Goal: Task Accomplishment & Management: Manage account settings

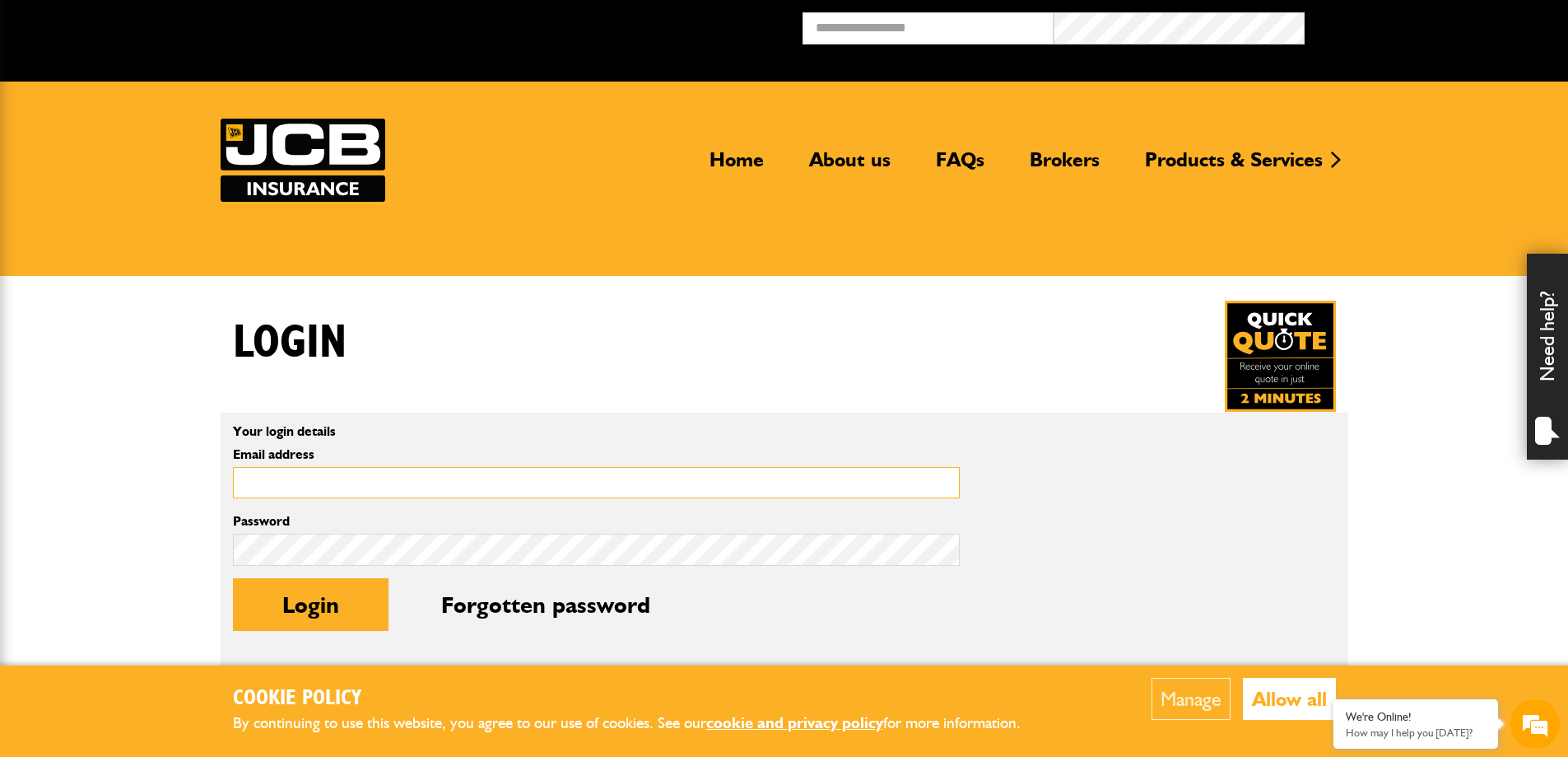
click at [361, 477] on input "Email address" at bounding box center [595, 483] width 726 height 32
click at [336, 483] on input "Email address" at bounding box center [595, 483] width 726 height 32
type input "**********"
click at [328, 610] on button "Login" at bounding box center [310, 604] width 155 height 53
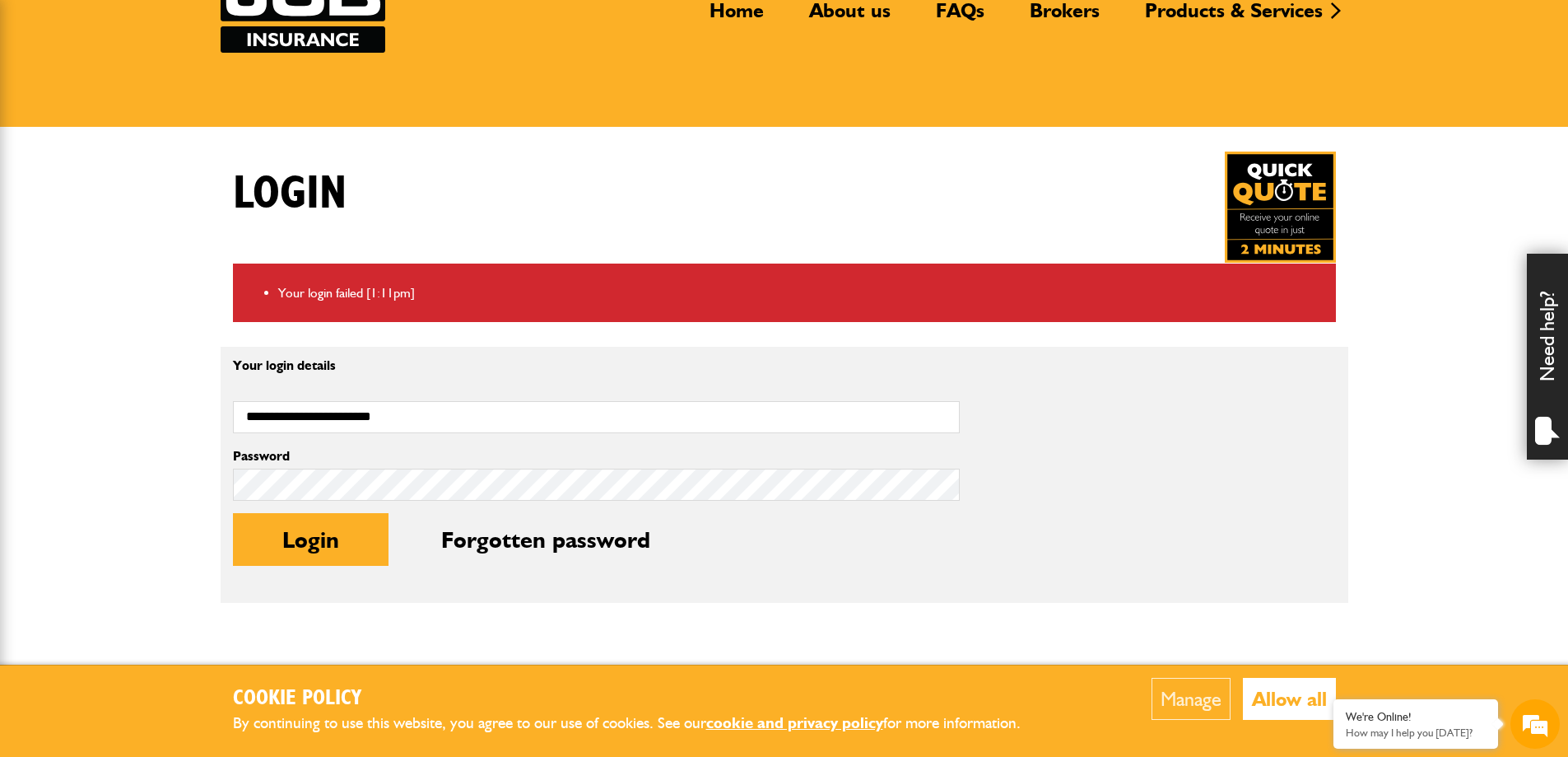
scroll to position [165, 0]
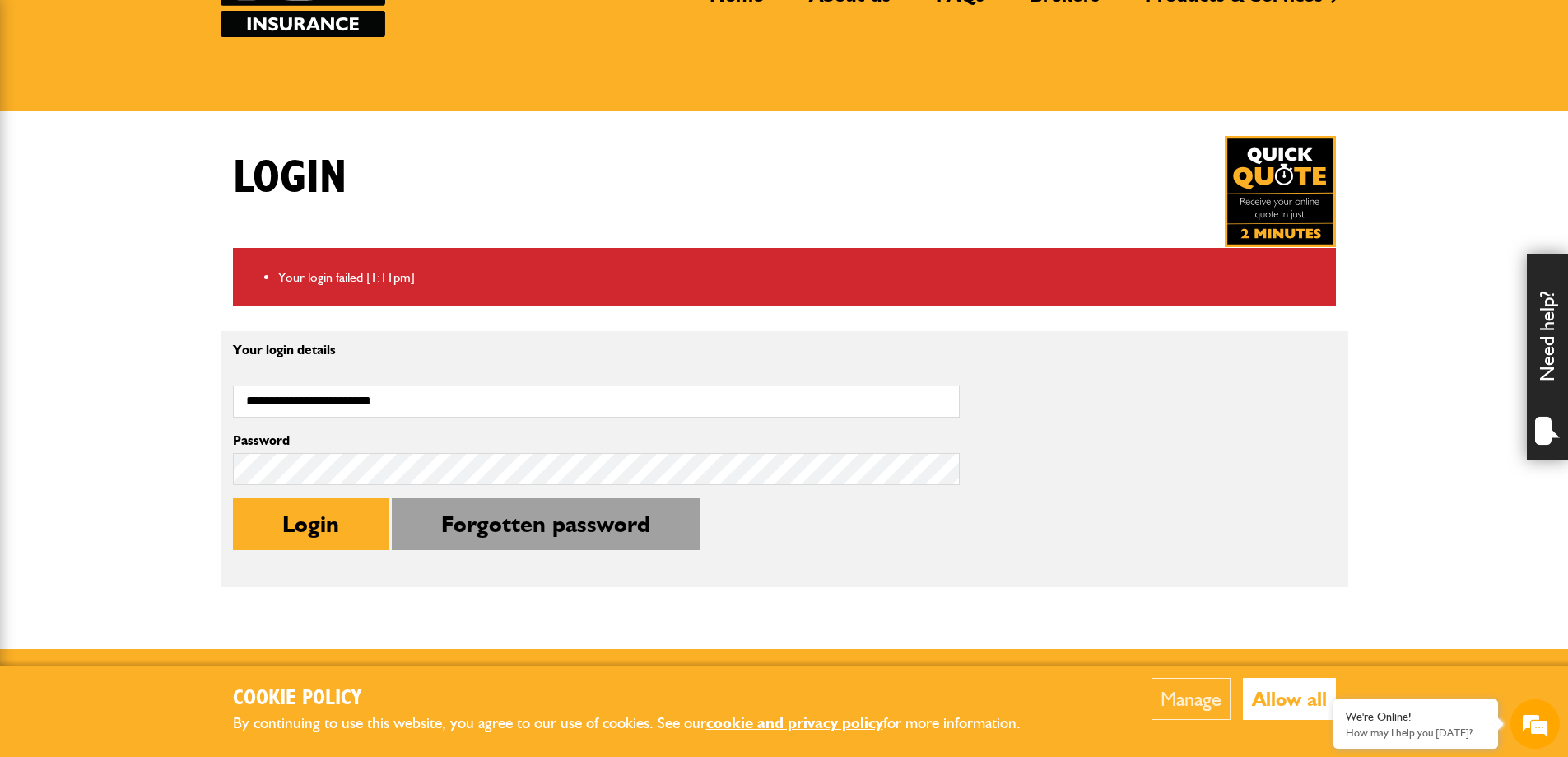
click at [534, 526] on button "Forgotten password" at bounding box center [545, 523] width 307 height 53
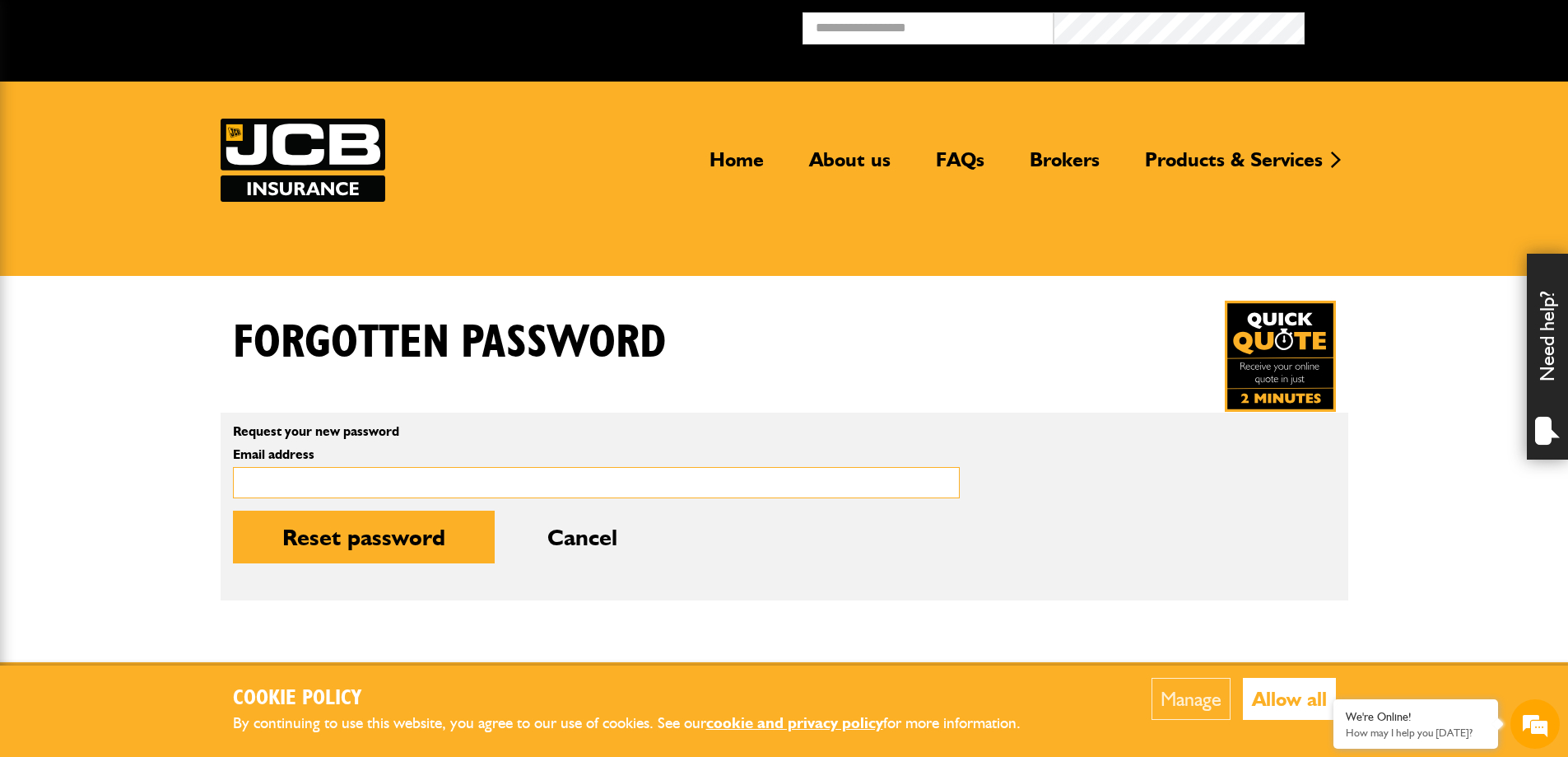
click at [330, 490] on input "Email address" at bounding box center [595, 483] width 726 height 32
type input "**********"
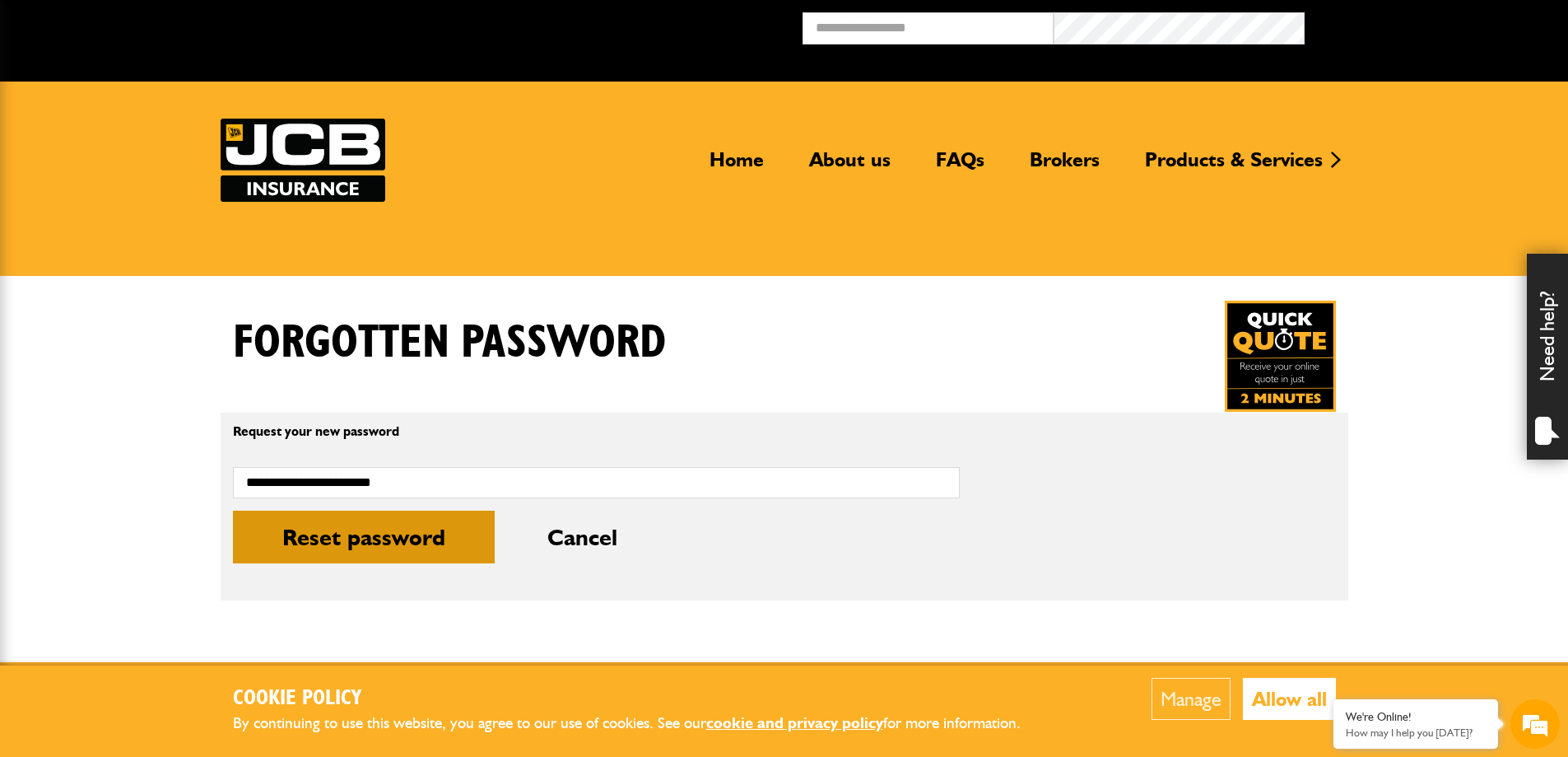
click at [360, 536] on button "Reset password" at bounding box center [364, 537] width 262 height 53
click at [422, 546] on button "Reset password" at bounding box center [364, 537] width 262 height 53
click at [391, 539] on button "Reset password" at bounding box center [364, 537] width 262 height 53
drag, startPoint x: 1279, startPoint y: 697, endPoint x: 1120, endPoint y: 693, distance: 159.1
click at [1280, 697] on button "Allow all" at bounding box center [1289, 698] width 93 height 42
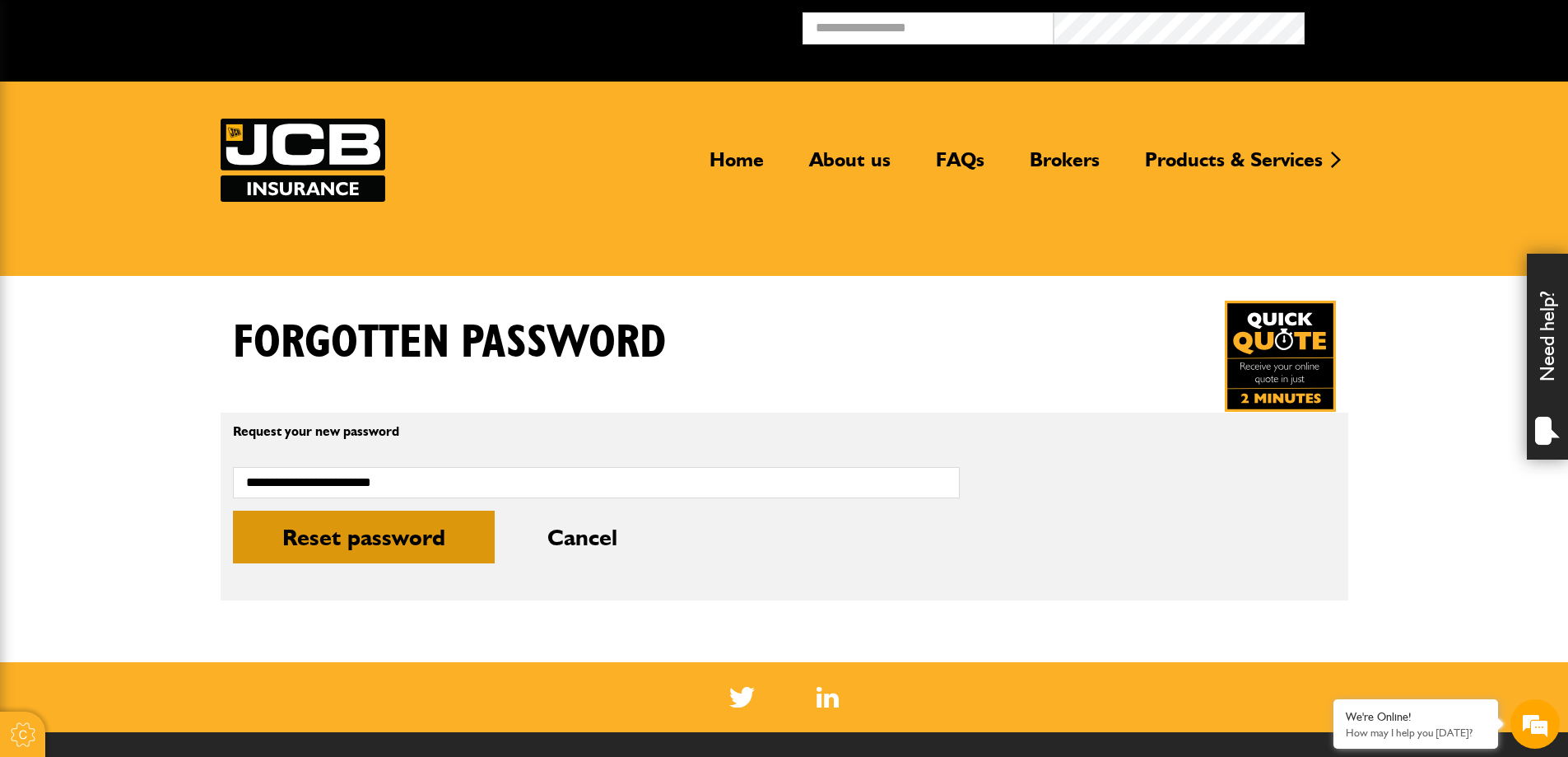
click at [278, 549] on button "Reset password" at bounding box center [364, 537] width 262 height 53
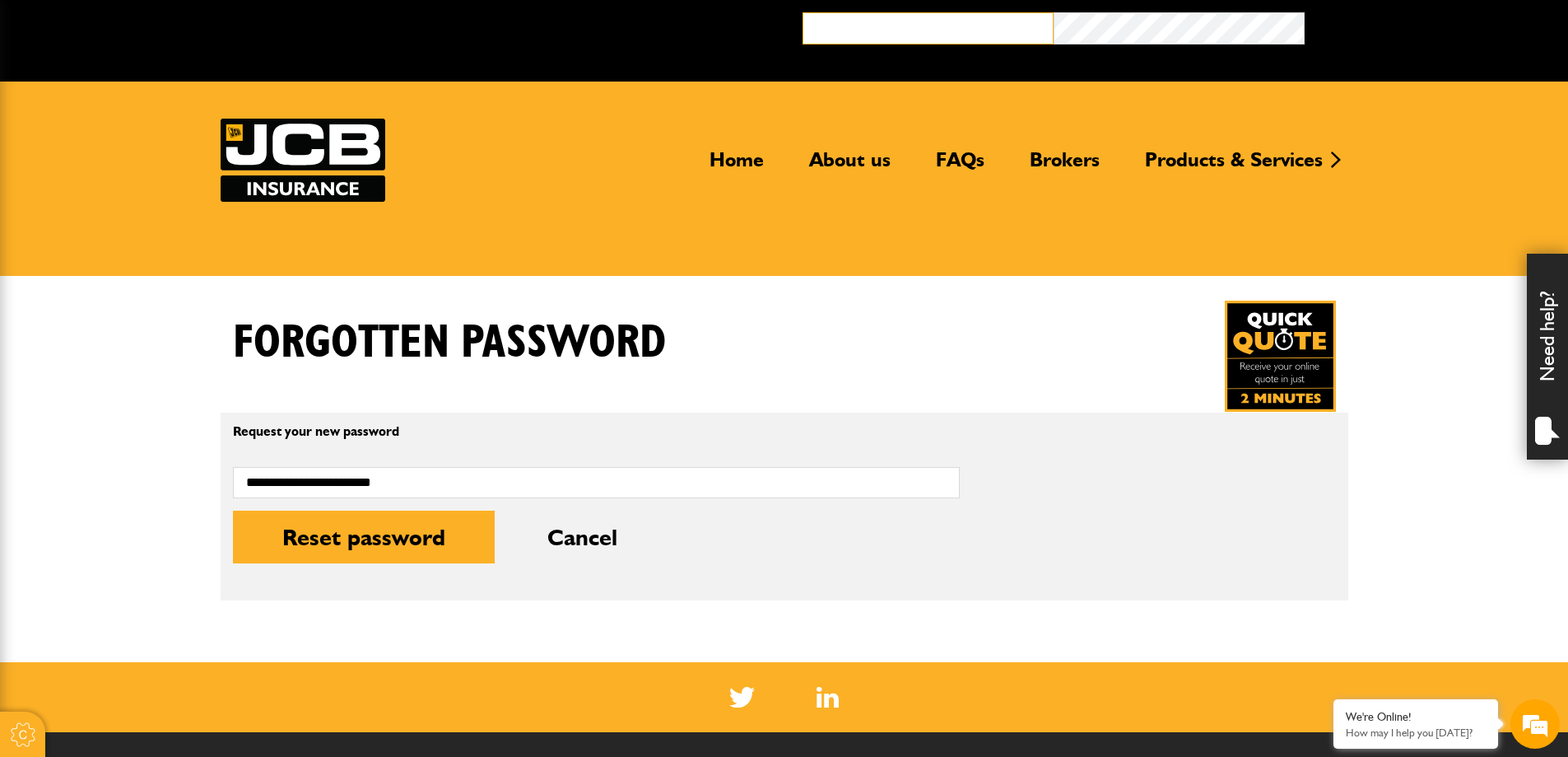
click at [908, 24] on input "email" at bounding box center [927, 29] width 251 height 32
click at [909, 33] on input "email" at bounding box center [927, 29] width 251 height 32
click at [1003, 19] on form "Broker Login" at bounding box center [1178, 34] width 753 height 45
click at [973, 33] on input "email" at bounding box center [927, 29] width 251 height 32
type input "**********"
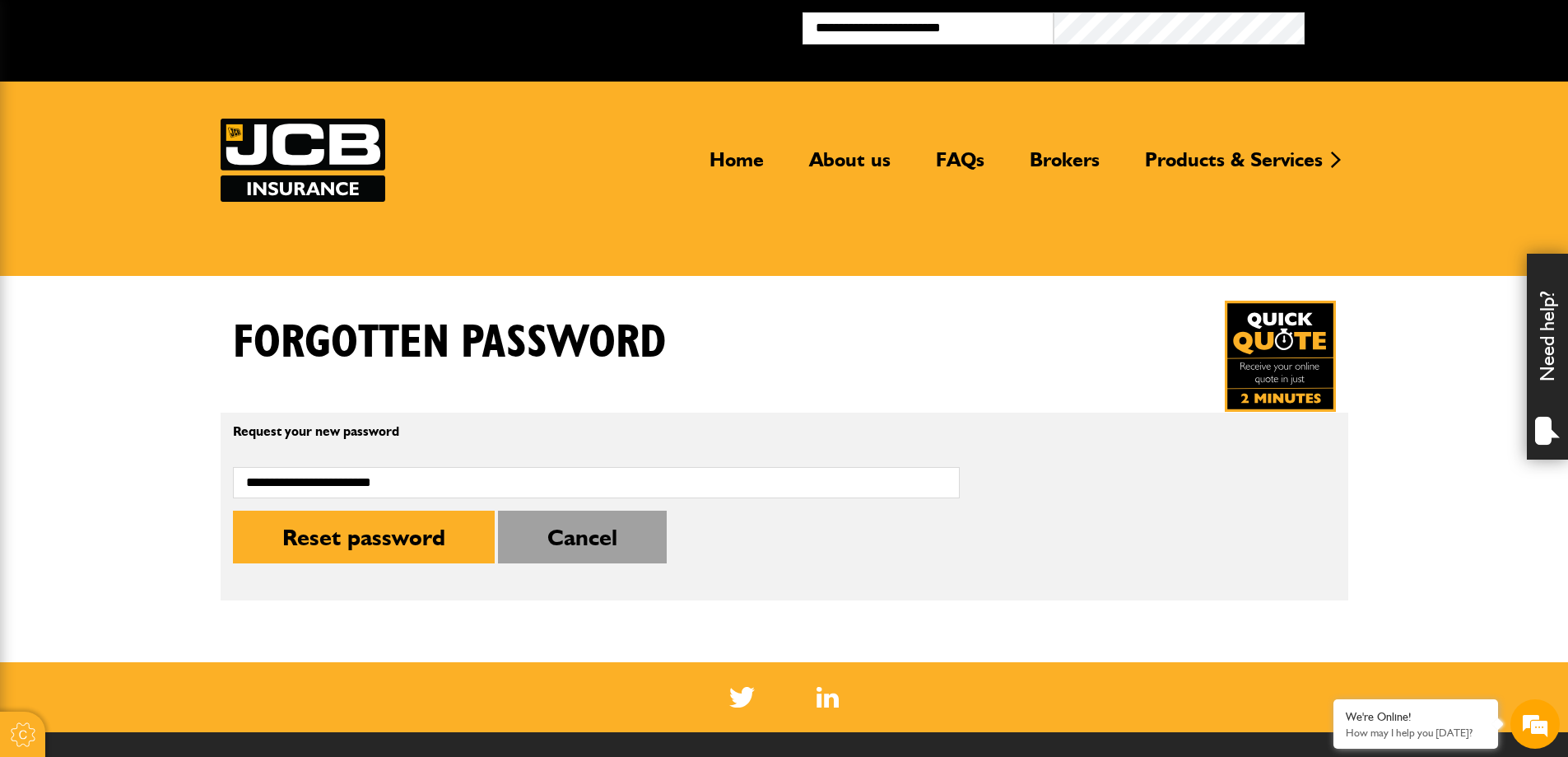
click at [559, 536] on button "Cancel" at bounding box center [582, 537] width 169 height 53
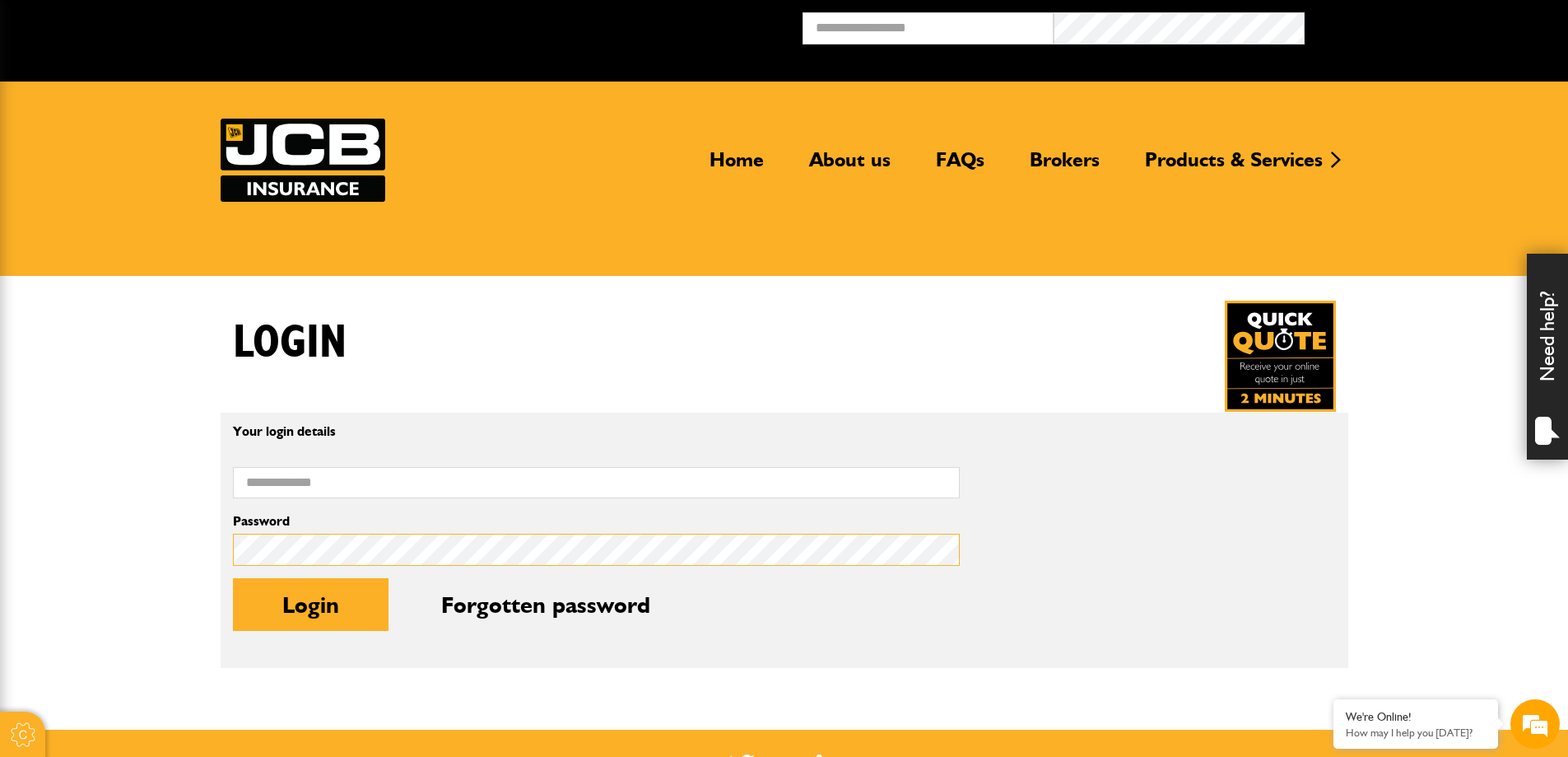
click at [92, 552] on body "Cookie Options You can control which cookies we use with the form below. Please…" at bounding box center [784, 599] width 1568 height 1198
click at [183, 546] on body "Cookie Options You can control which cookies we use with the form below. Please…" at bounding box center [784, 599] width 1568 height 1198
click at [336, 480] on input "Email address" at bounding box center [595, 483] width 726 height 32
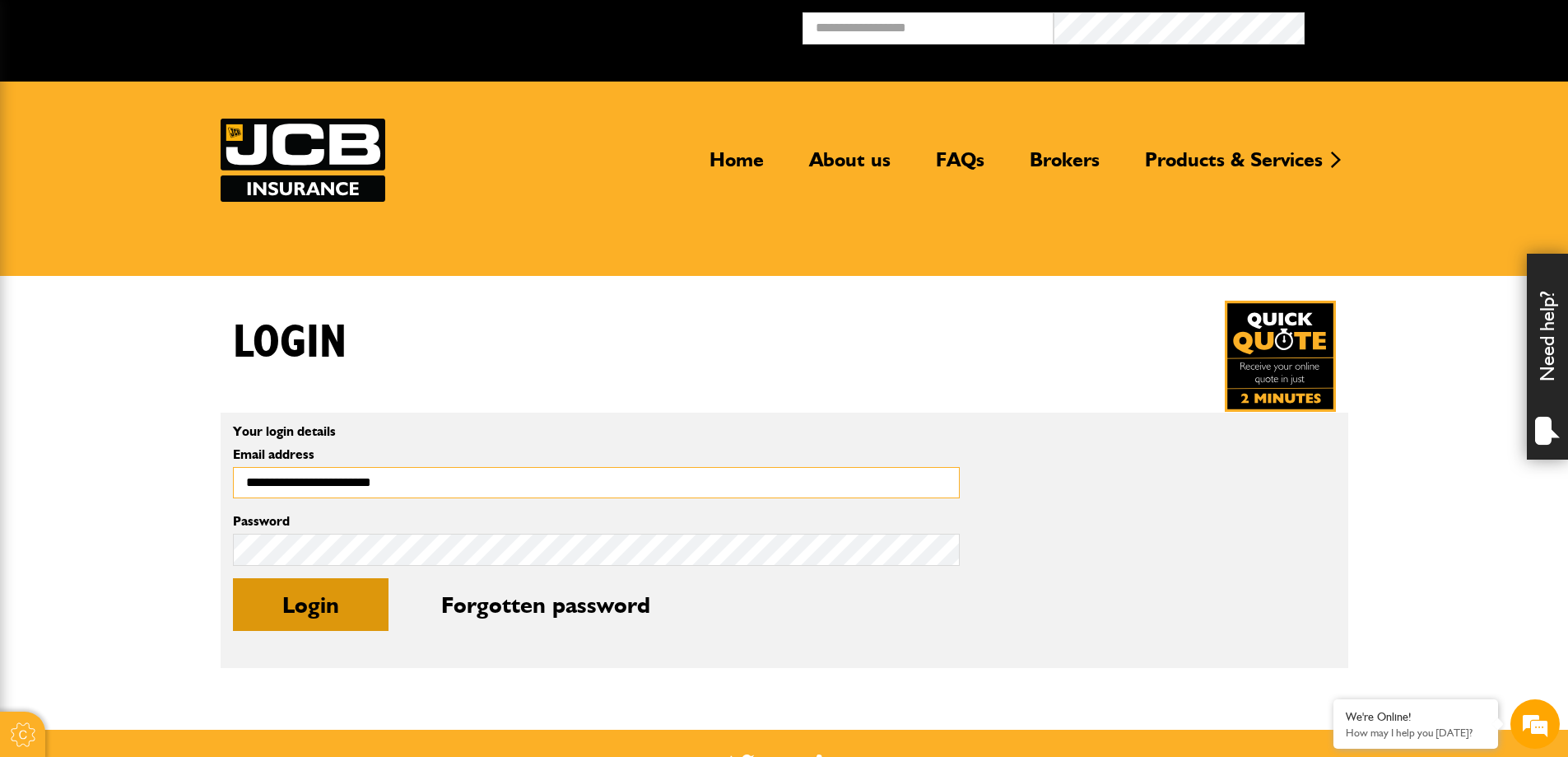
type input "**********"
click at [325, 607] on button "Login" at bounding box center [310, 604] width 155 height 53
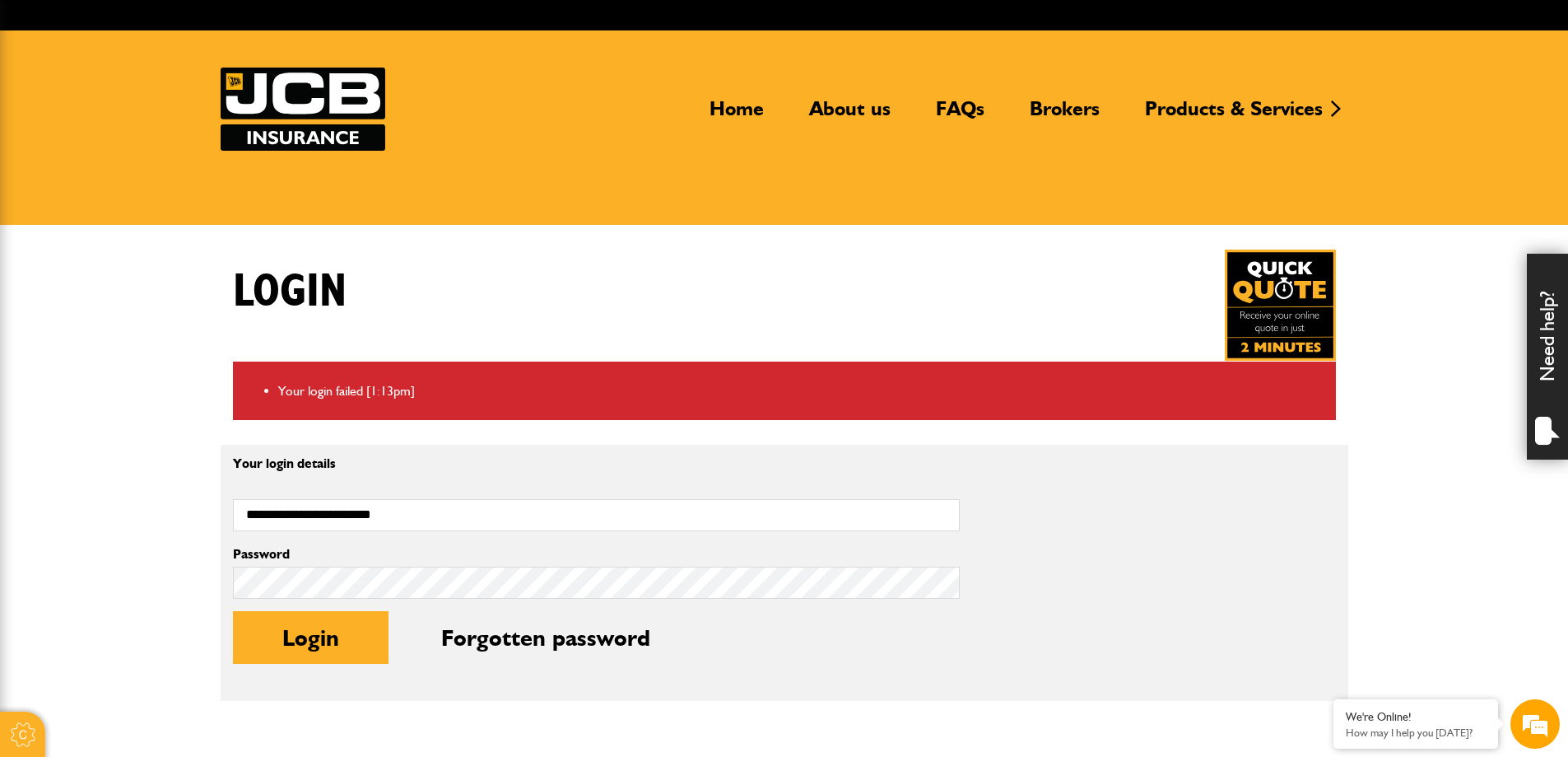
scroll to position [82, 0]
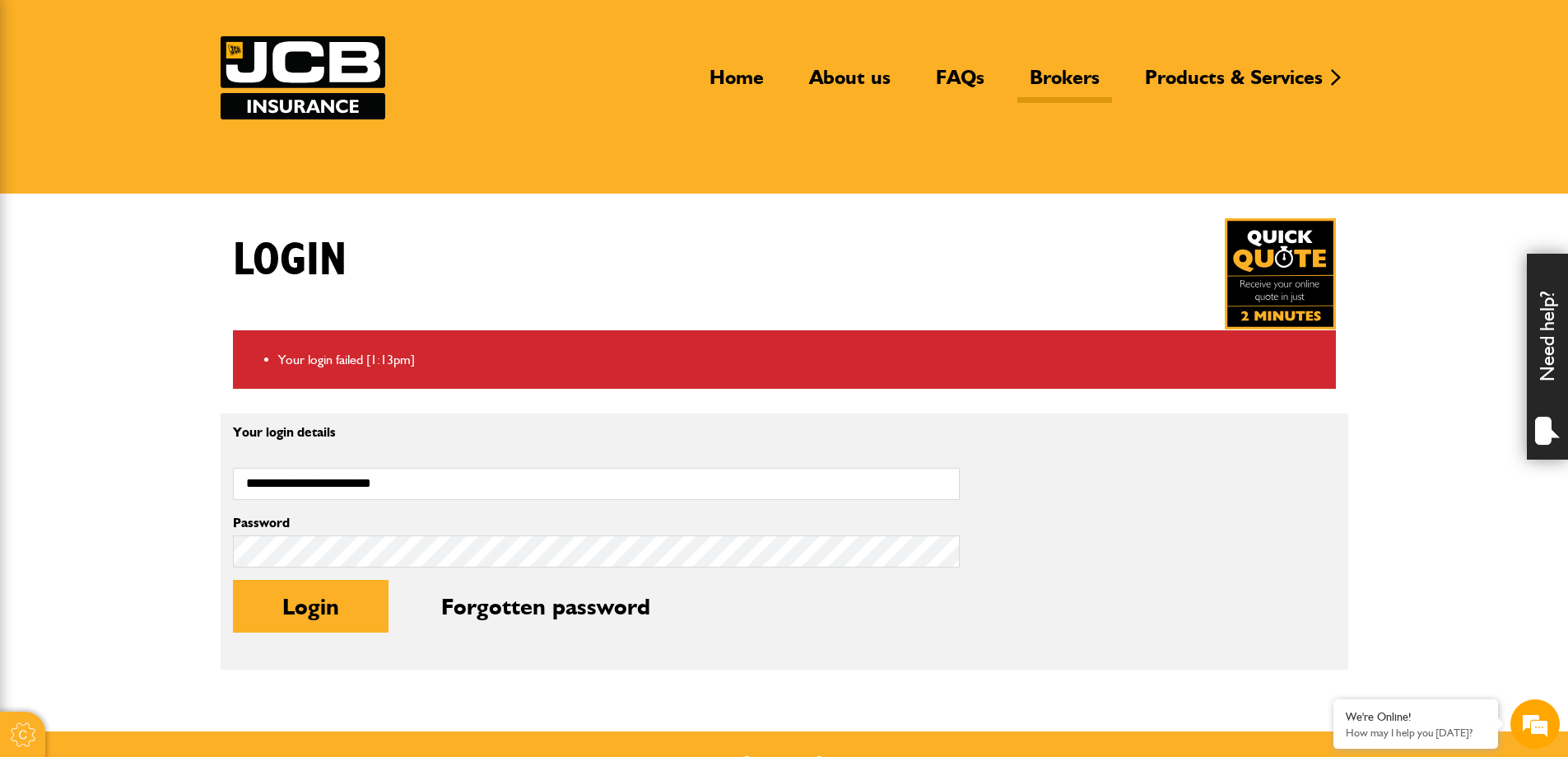
click at [1083, 71] on link "Brokers" at bounding box center [1064, 83] width 95 height 38
